Goal: Information Seeking & Learning: Learn about a topic

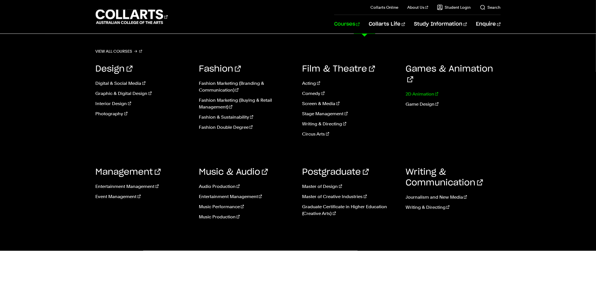
click at [422, 91] on link "2D Animation" at bounding box center [453, 94] width 95 height 7
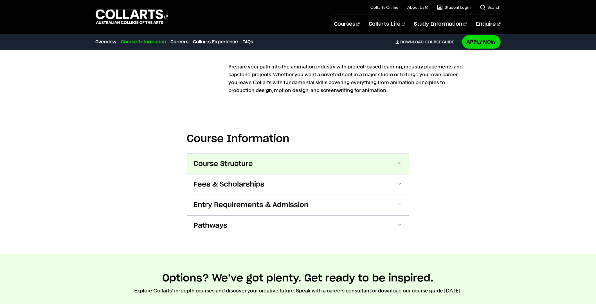
click at [378, 162] on button "Course Structure" at bounding box center [298, 164] width 222 height 20
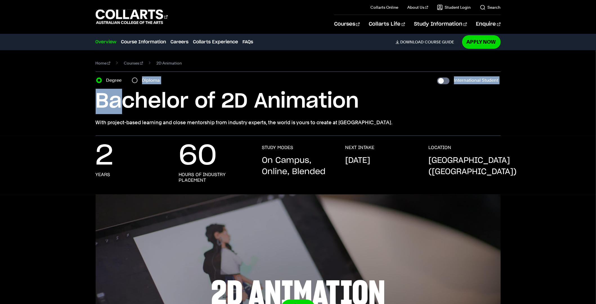
drag, startPoint x: 135, startPoint y: 79, endPoint x: 133, endPoint y: 82, distance: 3.3
click at [133, 82] on section "Home Courses 2D Animation Course variant Degree Diploma International Student B…" at bounding box center [298, 93] width 405 height 86
click at [135, 80] on input "Diploma" at bounding box center [135, 80] width 6 height 6
radio input "true"
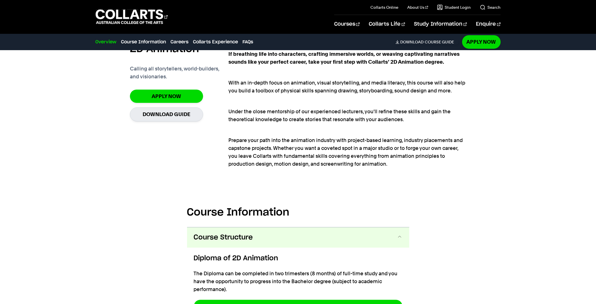
scroll to position [395, 0]
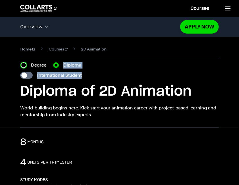
click at [23, 62] on input "Degree" at bounding box center [24, 65] width 6 height 6
radio input "true"
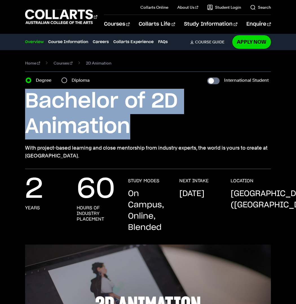
drag, startPoint x: 135, startPoint y: 129, endPoint x: 21, endPoint y: 102, distance: 117.7
click at [21, 102] on div "Home Courses 2D Animation Course variant Degree Diploma International Student B…" at bounding box center [148, 109] width 296 height 119
copy h1 "Bachelor of 2D Animation"
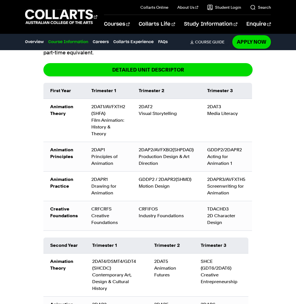
scroll to position [703, 0]
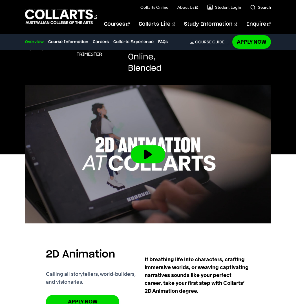
scroll to position [159, 0]
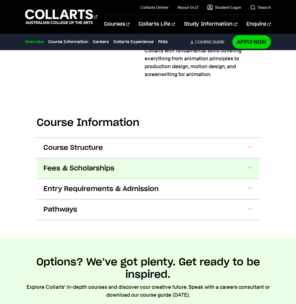
click at [202, 159] on button "Fees & Scholarships" at bounding box center [148, 168] width 222 height 20
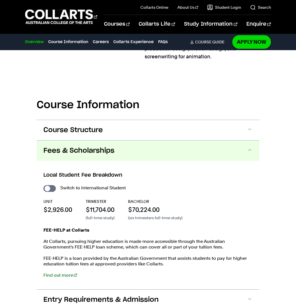
click at [179, 139] on div "Course Structure Diploma of 2D Animation The Diploma can be completed in two tr…" at bounding box center [148, 225] width 222 height 211
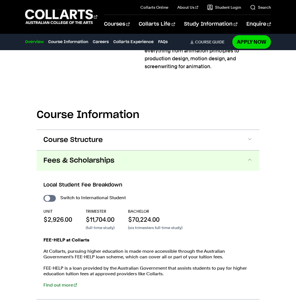
scroll to position [572, 0]
click at [179, 167] on button "Fees & Scholarships" at bounding box center [148, 161] width 222 height 20
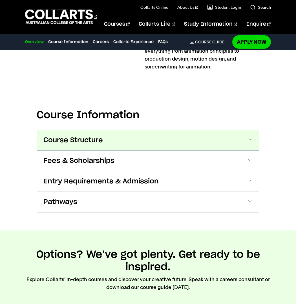
click at [178, 140] on button "Course Structure" at bounding box center [148, 140] width 222 height 20
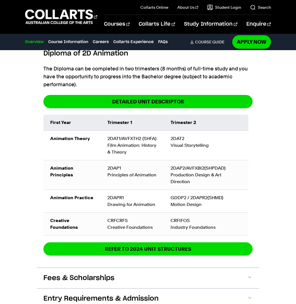
scroll to position [679, 0]
